Goal: Answer question/provide support

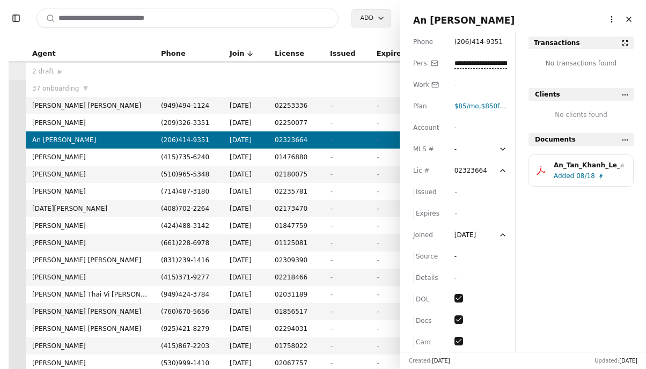
click at [245, 17] on input at bounding box center [188, 18] width 302 height 19
type input "*"
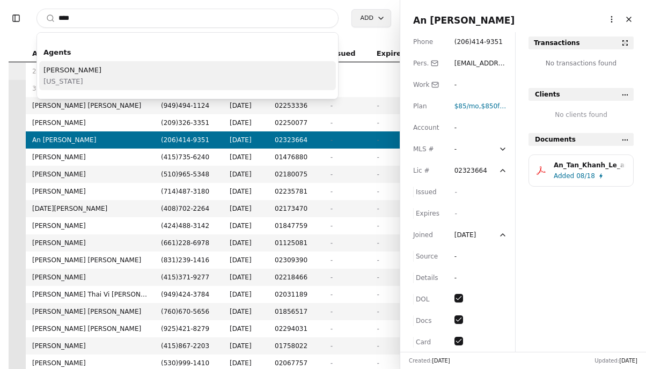
type input "****"
click at [204, 82] on div "[PERSON_NAME] [US_STATE]" at bounding box center [187, 75] width 297 height 29
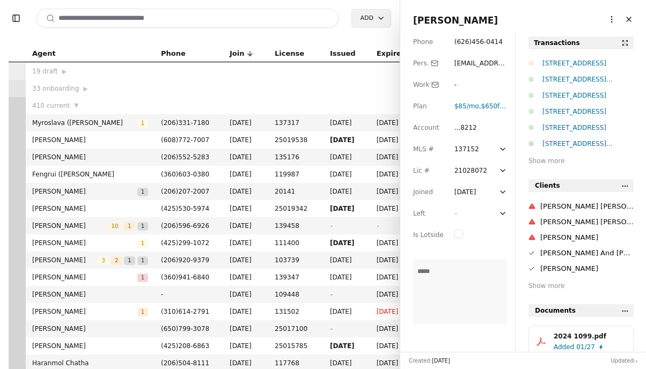
click at [555, 66] on div "[STREET_ADDRESS]" at bounding box center [588, 63] width 91 height 11
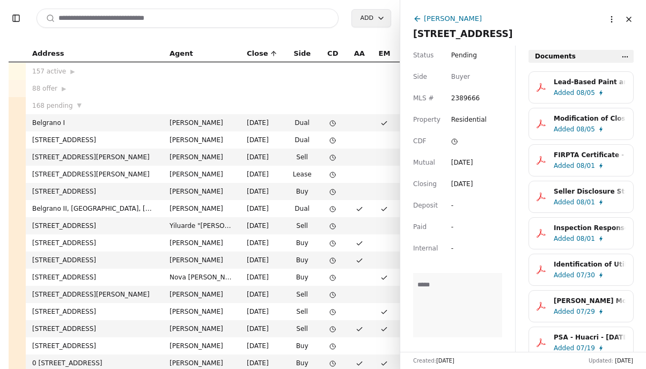
click at [611, 23] on html "Toggle Sidebar Search Add Address Agent Close Side CD AA EM SS 157 active ▶ 88 …" at bounding box center [323, 184] width 646 height 369
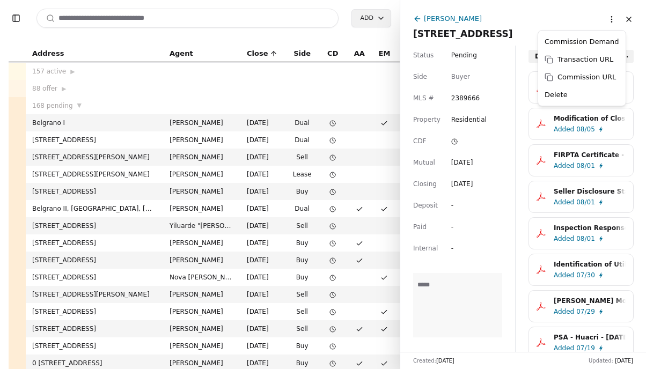
click at [579, 13] on html "Toggle Sidebar Search Add Address Agent Close Side CD AA EM SS 157 active ▶ 88 …" at bounding box center [323, 184] width 646 height 369
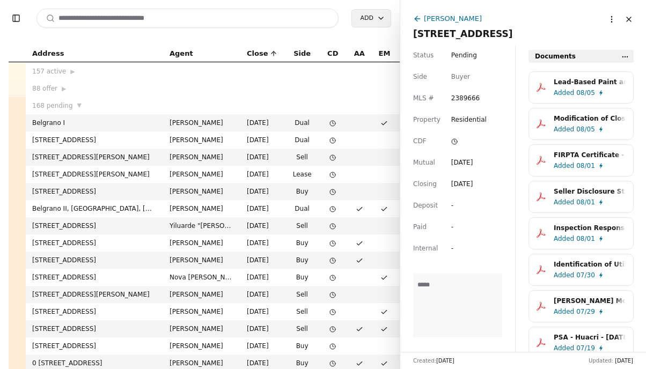
click at [416, 16] on icon at bounding box center [417, 18] width 9 height 9
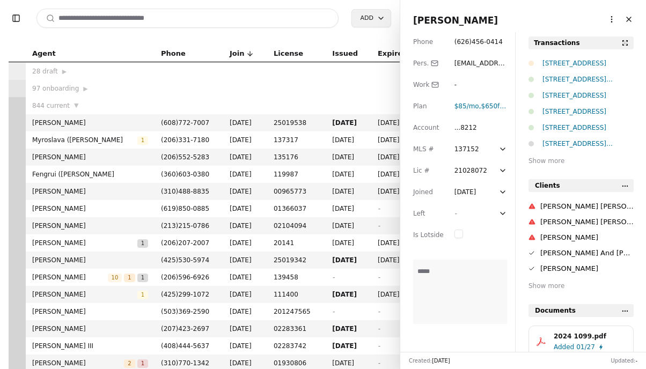
click at [614, 22] on html "Toggle Sidebar Search Add Agent Phone Join License Issued Expires 28 draft ▶ 97…" at bounding box center [323, 184] width 646 height 369
click at [584, 57] on link "Navigate as Agent" at bounding box center [587, 59] width 64 height 11
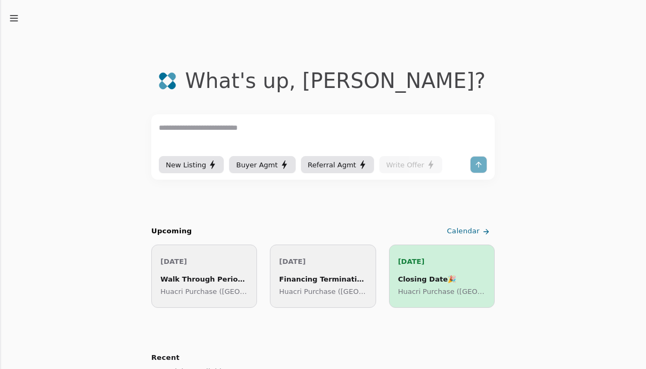
click at [274, 125] on textarea at bounding box center [323, 138] width 329 height 32
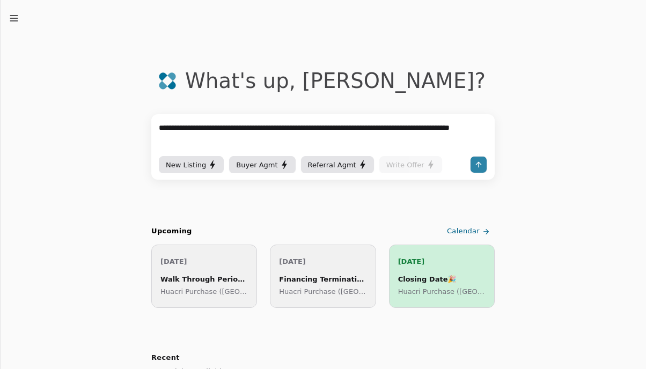
type textarea "**********"
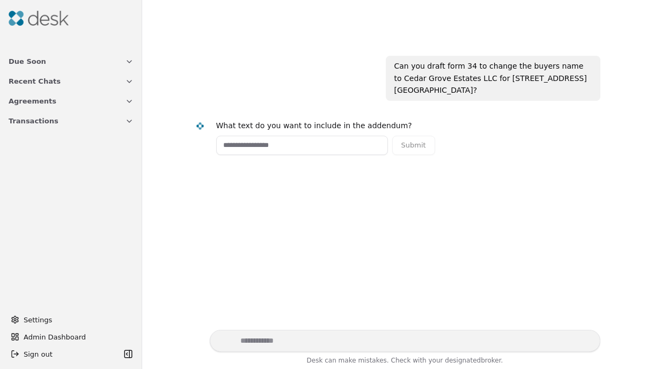
click at [328, 147] on input "text" at bounding box center [302, 145] width 172 height 19
click at [368, 344] on textarea "Write your prompt here" at bounding box center [405, 341] width 391 height 22
type textarea "*"
type textarea "**********"
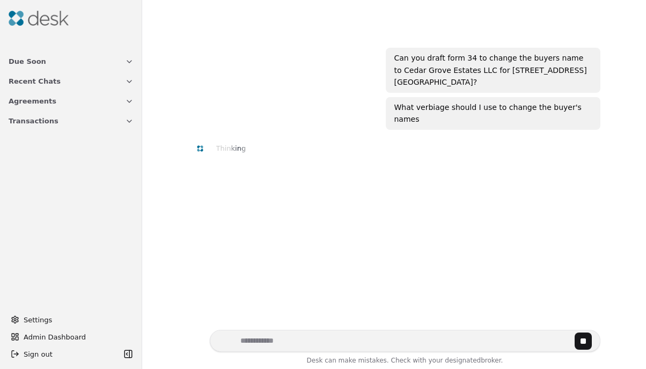
scroll to position [6, 0]
